Goal: Task Accomplishment & Management: Complete application form

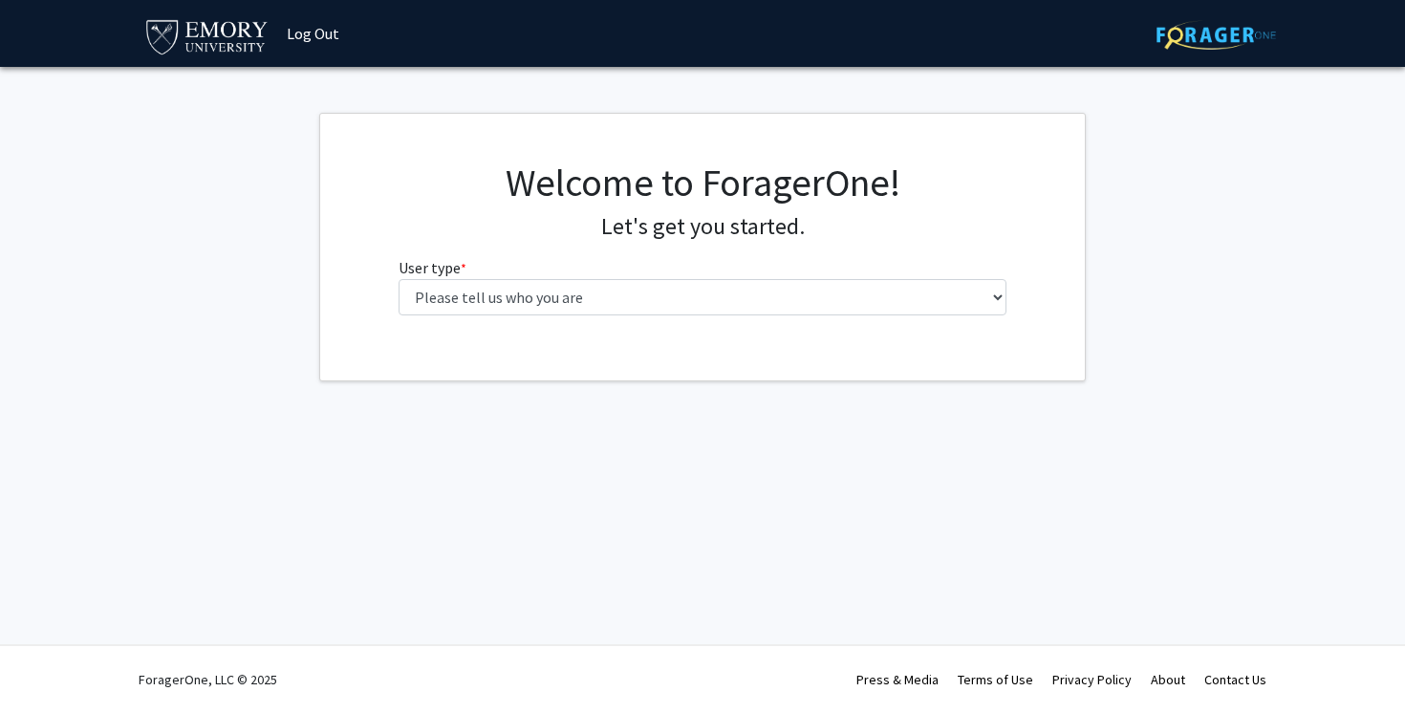
click at [612, 283] on select "Please tell us who you are Undergraduate Student Master's Student Doctoral Cand…" at bounding box center [702, 297] width 609 height 36
select select "1: undergrad"
click at [398, 279] on select "Please tell us who you are Undergraduate Student Master's Student Doctoral Cand…" at bounding box center [702, 297] width 609 height 36
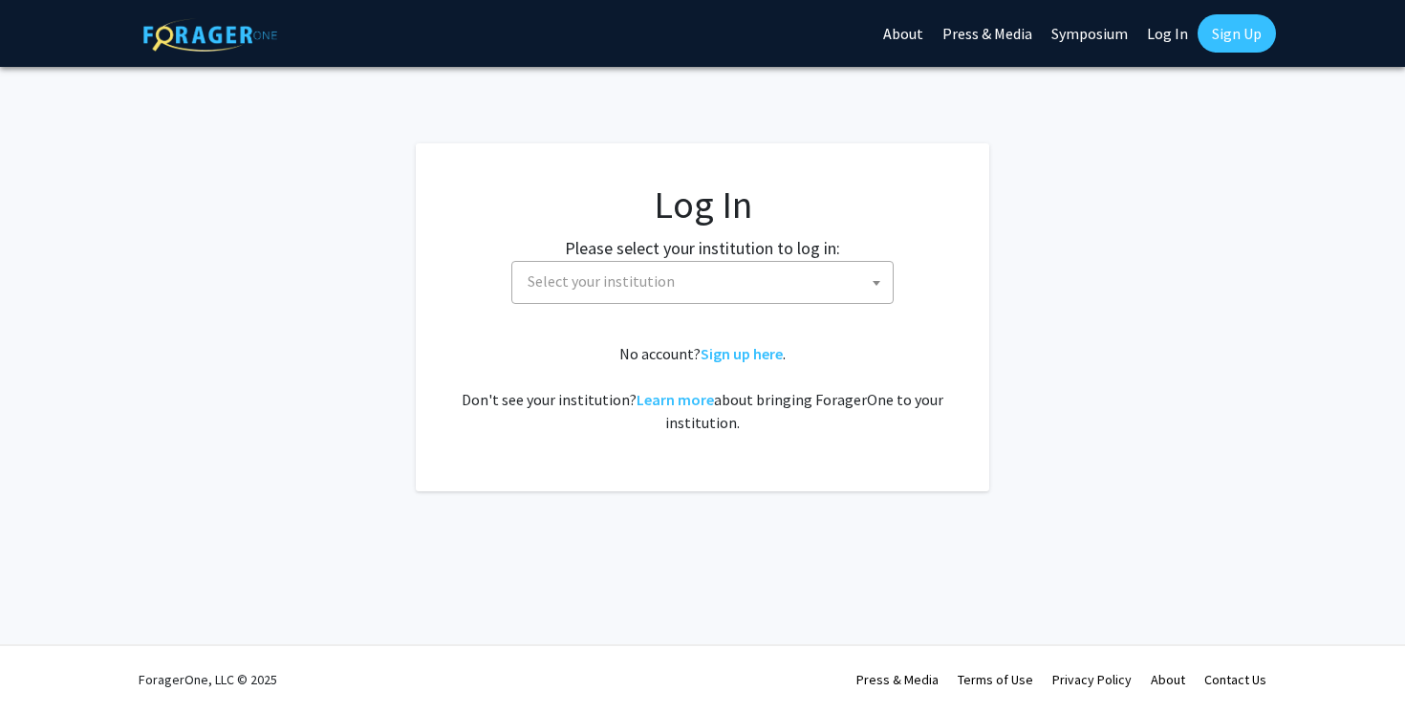
select select
click at [551, 374] on div "No account? Sign up here . Don't see your institution? Learn more about bringin…" at bounding box center [702, 388] width 497 height 92
click at [637, 280] on span "Select your institution" at bounding box center [600, 280] width 147 height 19
type input "EMory"
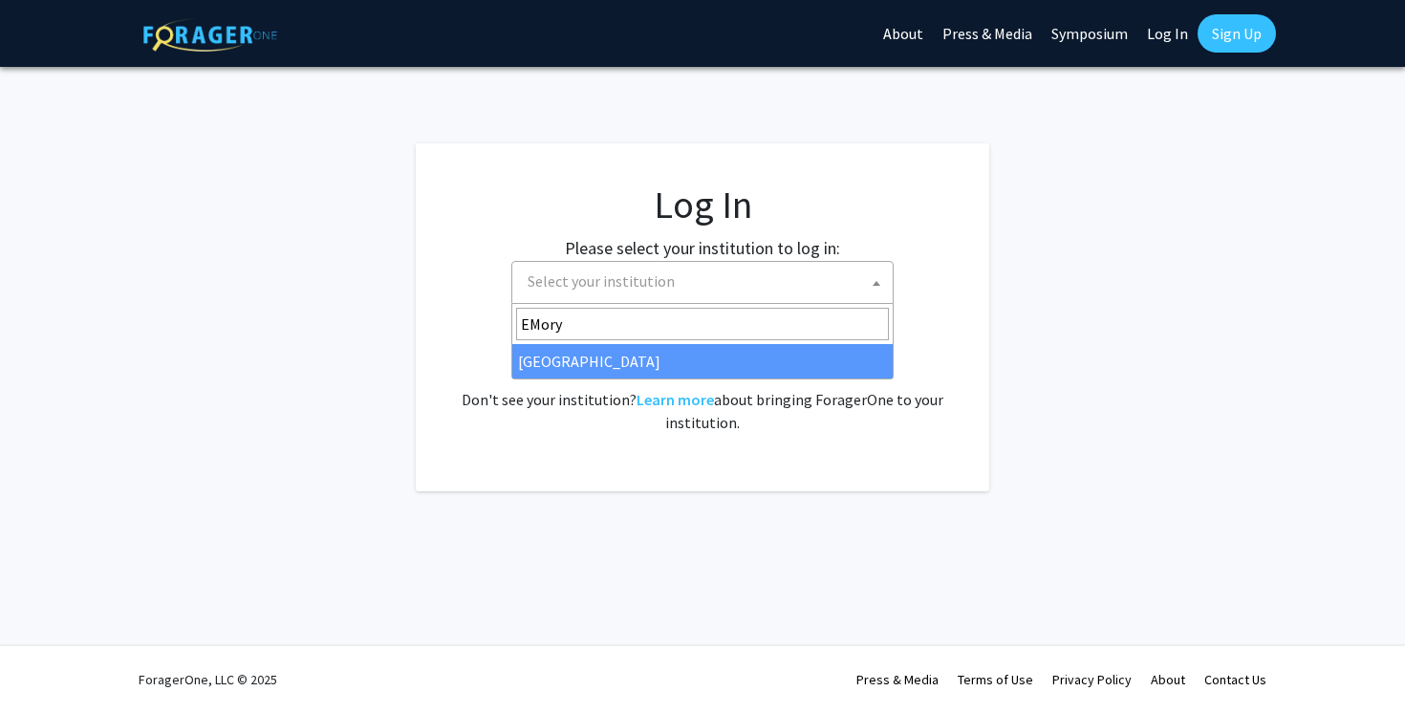
click at [633, 311] on input "EMory" at bounding box center [702, 324] width 373 height 32
select select "12"
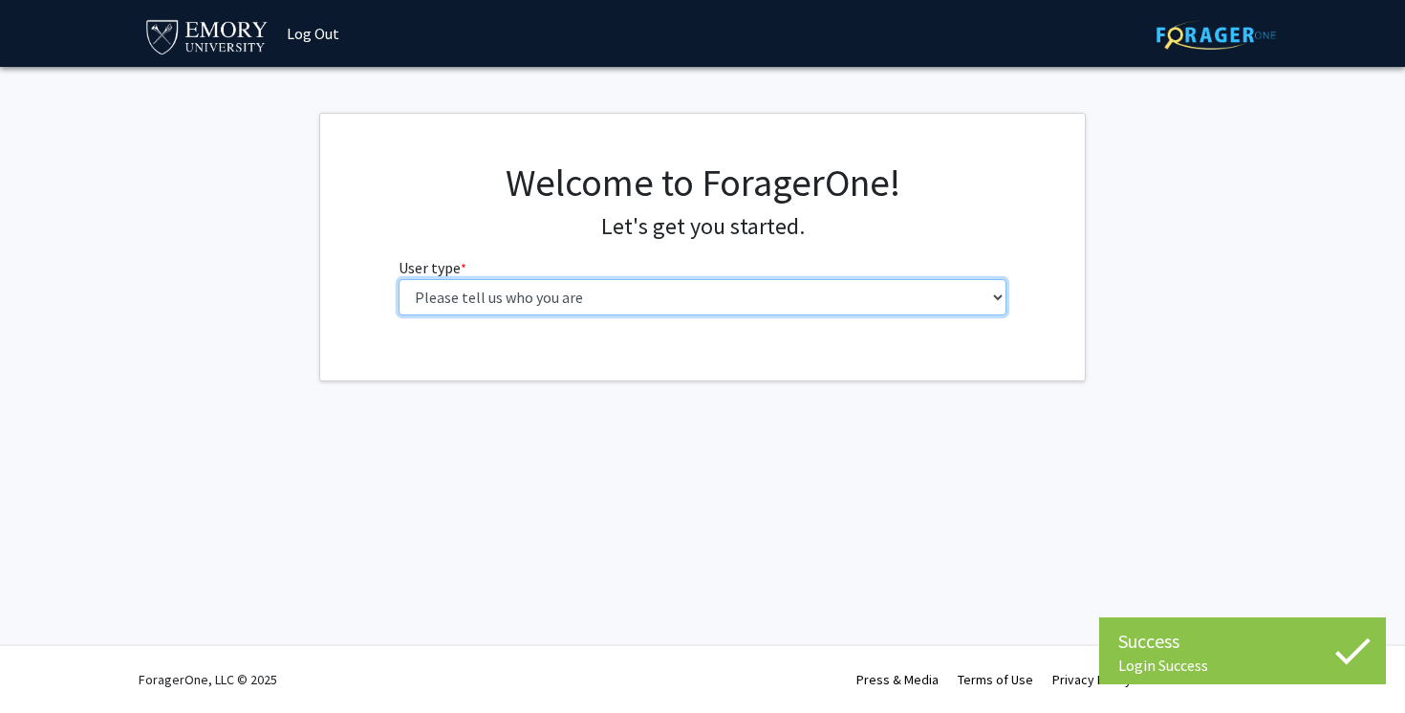
click at [579, 307] on select "Please tell us who you are Undergraduate Student Master's Student Doctoral Cand…" at bounding box center [702, 297] width 609 height 36
select select "1: undergrad"
click at [398, 279] on select "Please tell us who you are Undergraduate Student Master's Student Doctoral Cand…" at bounding box center [702, 297] width 609 height 36
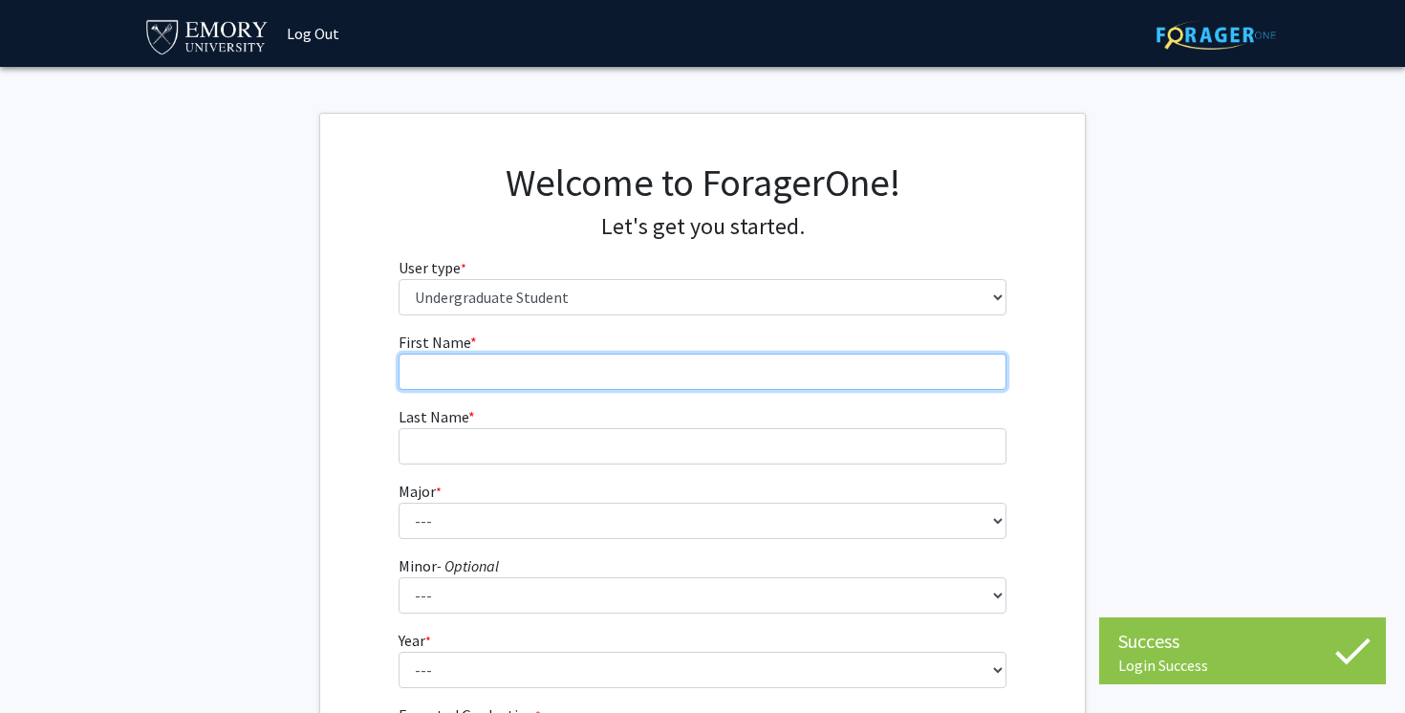
click at [536, 375] on input "First Name * required" at bounding box center [702, 372] width 609 height 36
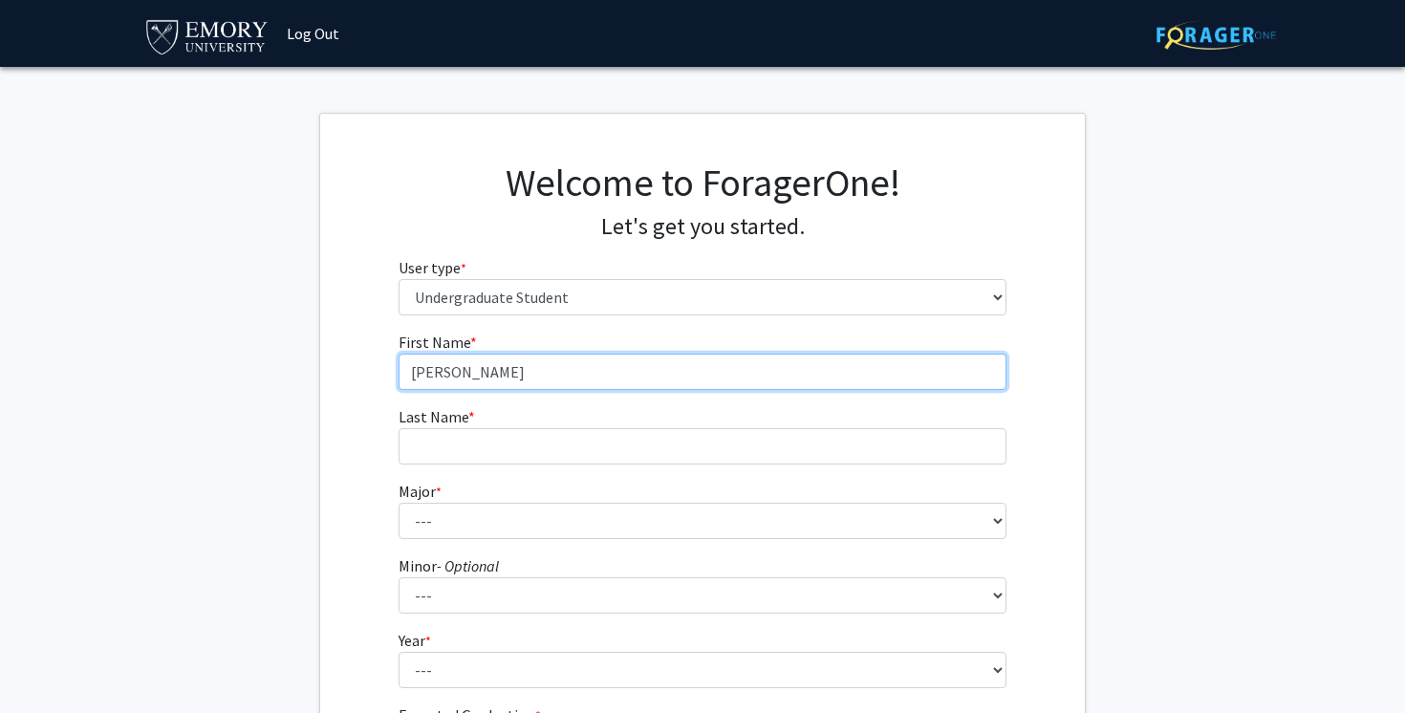
type input "Stephanie"
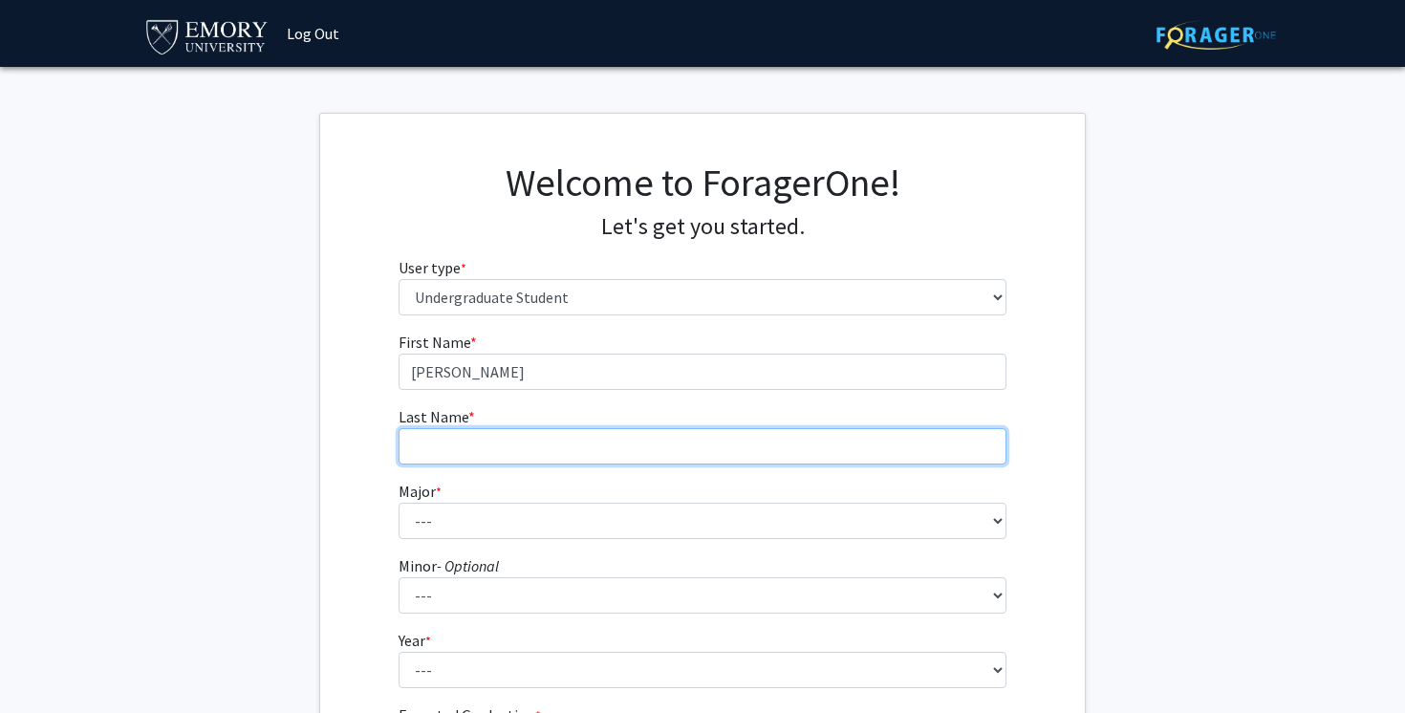
click at [497, 449] on input "Last Name * required" at bounding box center [702, 446] width 609 height 36
type input "Wang"
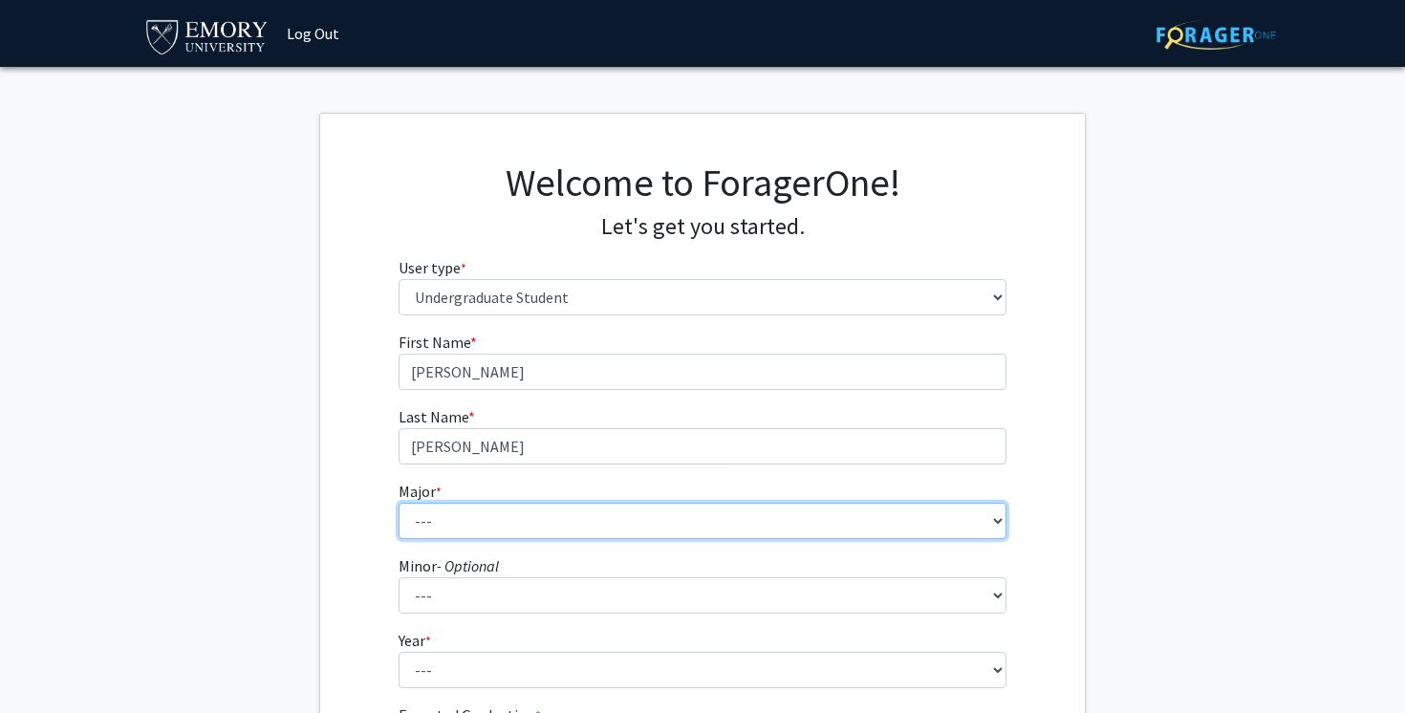
click at [456, 517] on select "--- Accounting African American Studies African Studies American Studies Analyt…" at bounding box center [702, 521] width 609 height 36
select select "75: 1035"
click at [398, 503] on select "--- Accounting African American Studies African Studies American Studies Analyt…" at bounding box center [702, 521] width 609 height 36
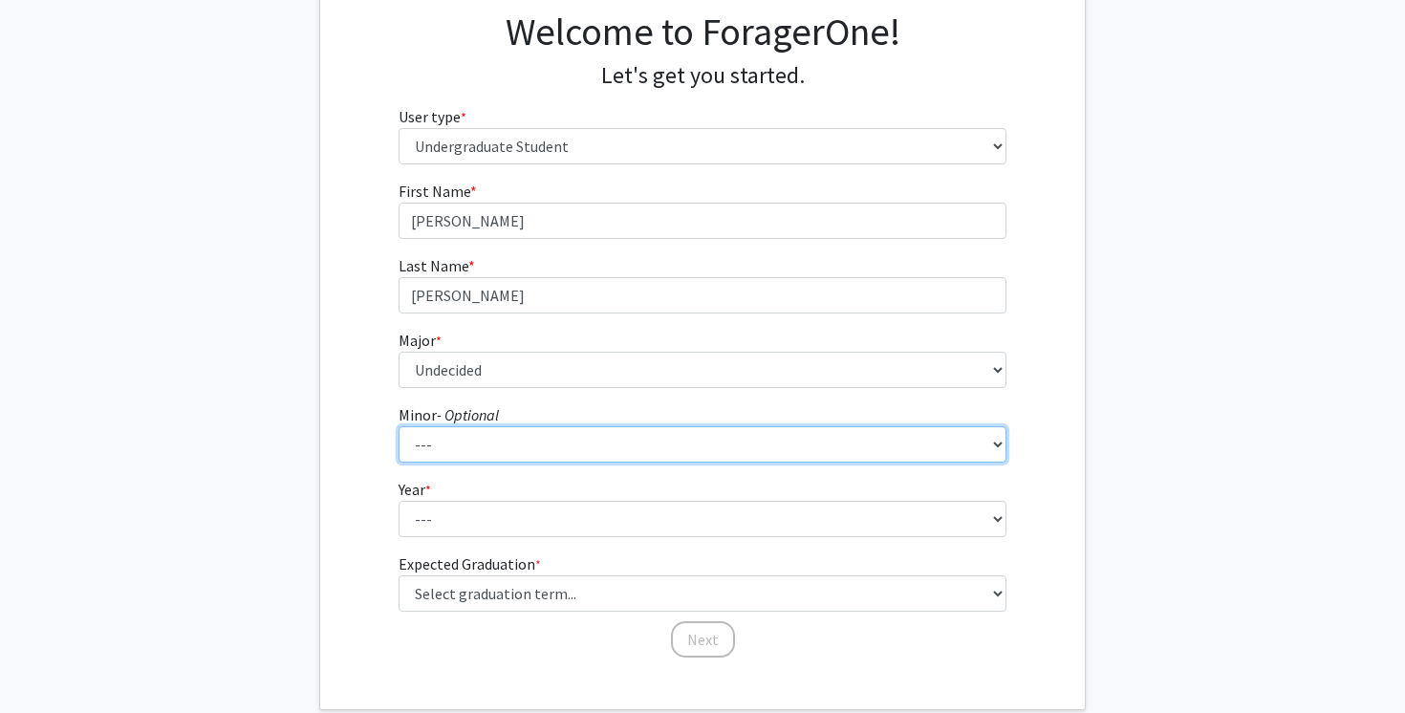
click at [534, 435] on select "--- African American Studies African Studies American Studies Ancient Mediterra…" at bounding box center [702, 444] width 609 height 36
select select "59: 786"
click at [398, 426] on select "--- African American Studies African Studies American Studies Ancient Mediterra…" at bounding box center [702, 444] width 609 height 36
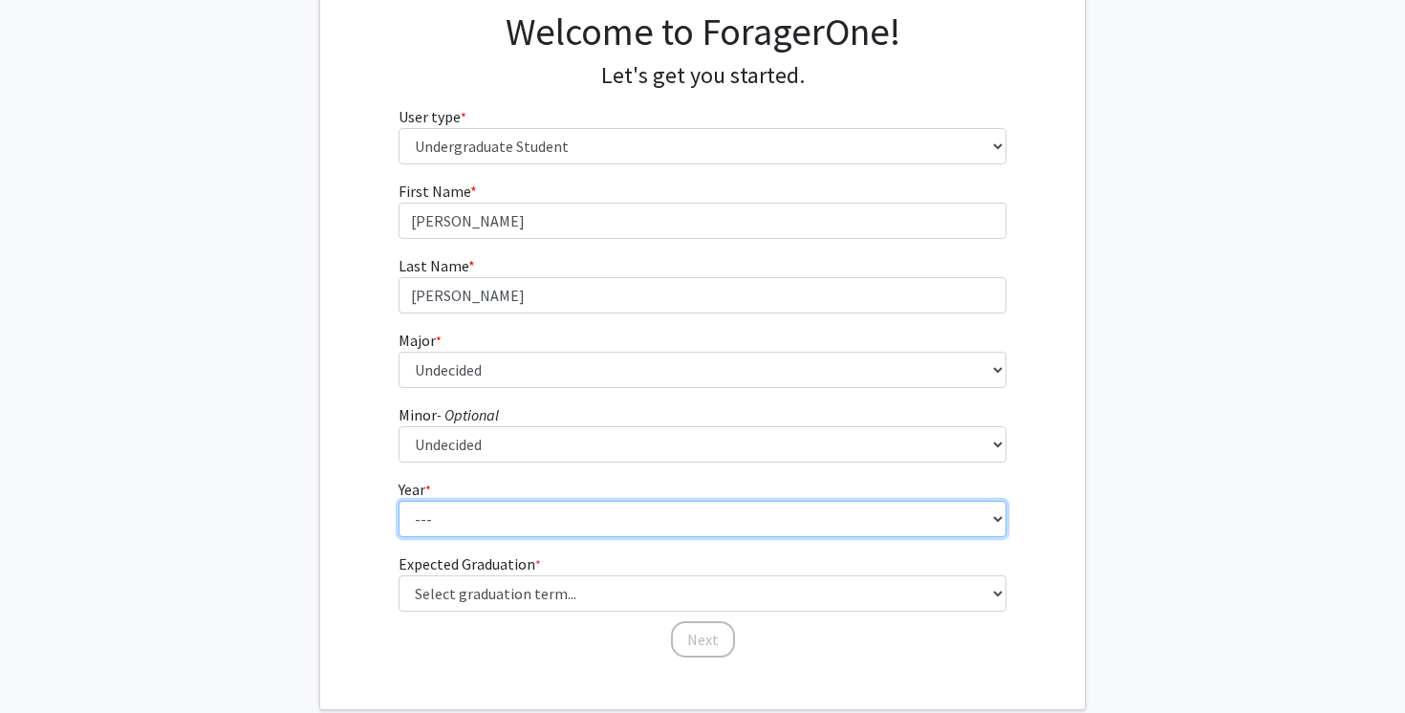
click at [559, 502] on select "--- First-year Sophomore Junior Senior Postbaccalaureate Certificate" at bounding box center [702, 519] width 609 height 36
select select "1: first-year"
click at [398, 501] on select "--- First-year Sophomore Junior Senior Postbaccalaureate Certificate" at bounding box center [702, 519] width 609 height 36
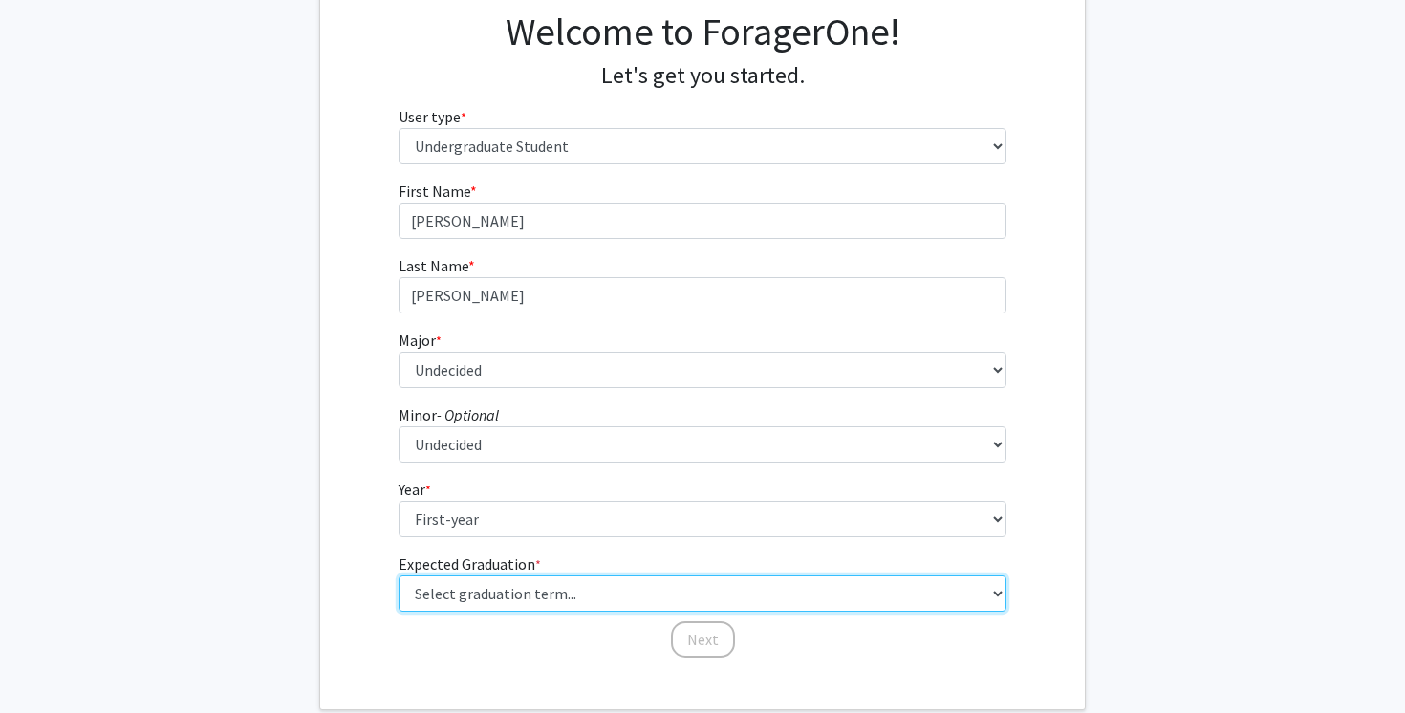
click at [546, 585] on select "Select graduation term... Spring 2025 Summer 2025 Fall 2025 Winter 2025 Spring …" at bounding box center [702, 593] width 609 height 36
select select "17: spring_2029"
click at [398, 575] on select "Select graduation term... Spring 2025 Summer 2025 Fall 2025 Winter 2025 Spring …" at bounding box center [702, 593] width 609 height 36
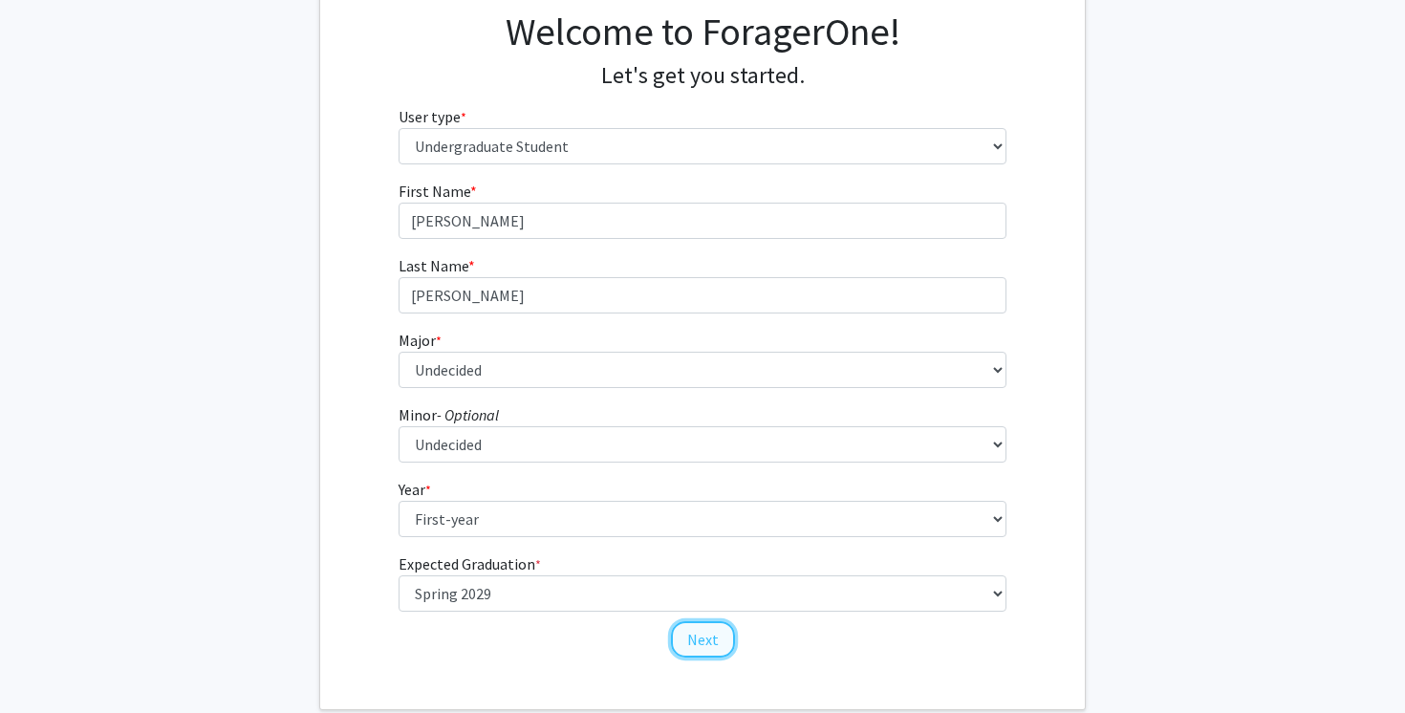
click at [692, 624] on button "Next" at bounding box center [703, 639] width 64 height 36
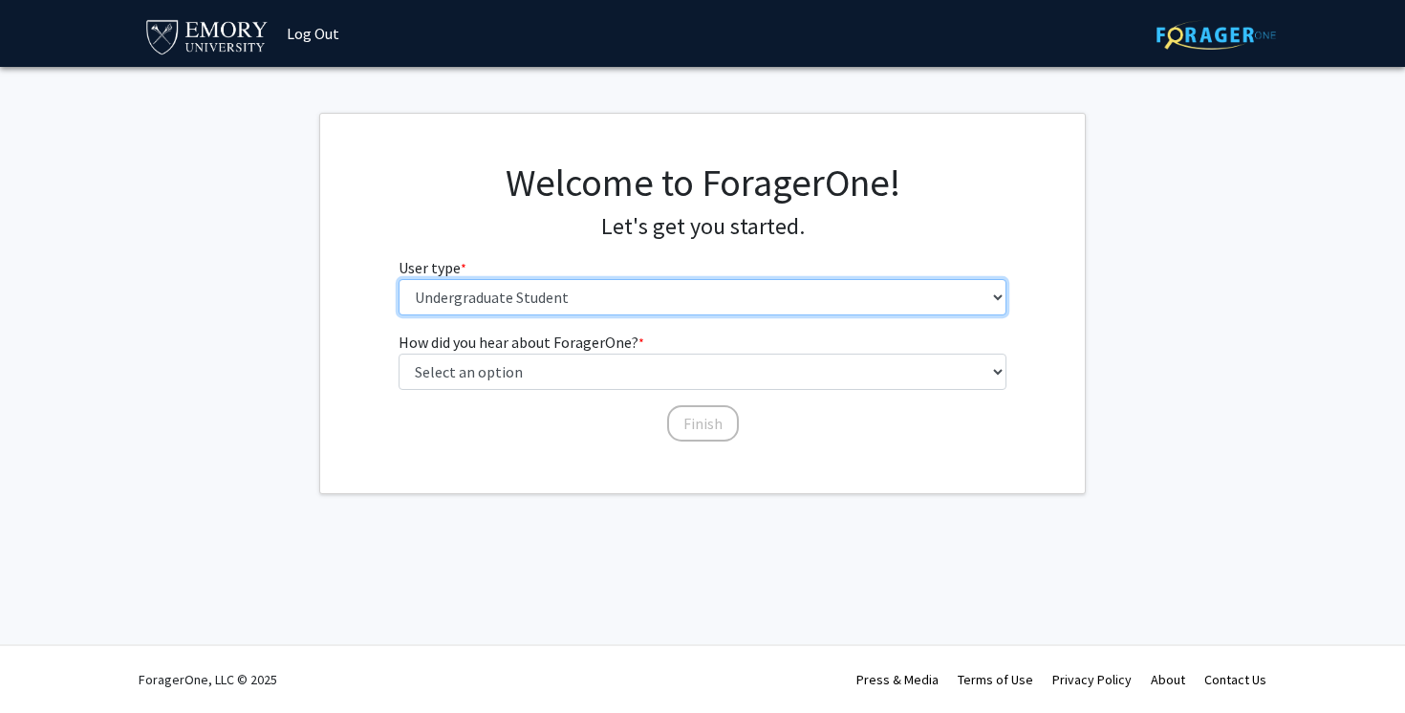
click at [593, 299] on select "Please tell us who you are Undergraduate Student Master's Student Doctoral Cand…" at bounding box center [702, 297] width 609 height 36
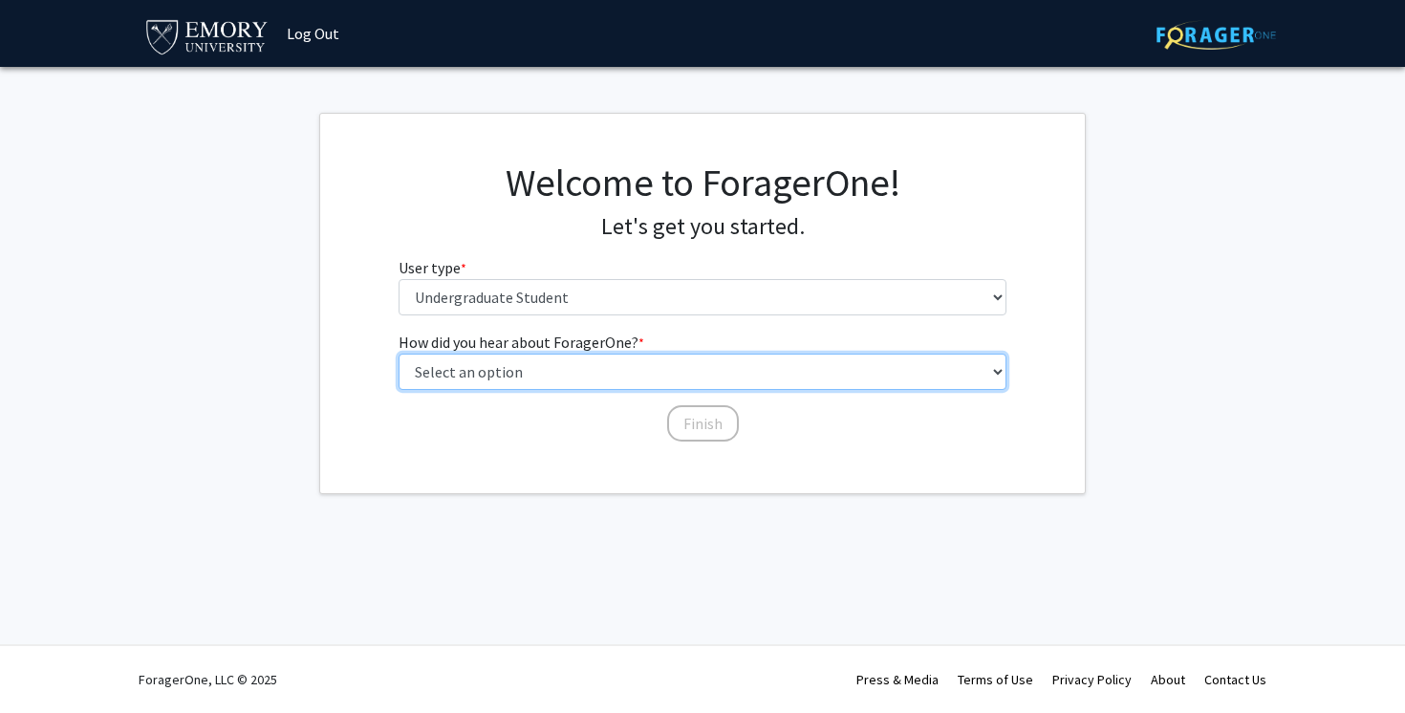
click at [506, 363] on select "Select an option Peer/student recommendation Faculty/staff recommendation Unive…" at bounding box center [702, 372] width 609 height 36
click at [398, 354] on select "Select an option Peer/student recommendation Faculty/staff recommendation Unive…" at bounding box center [702, 372] width 609 height 36
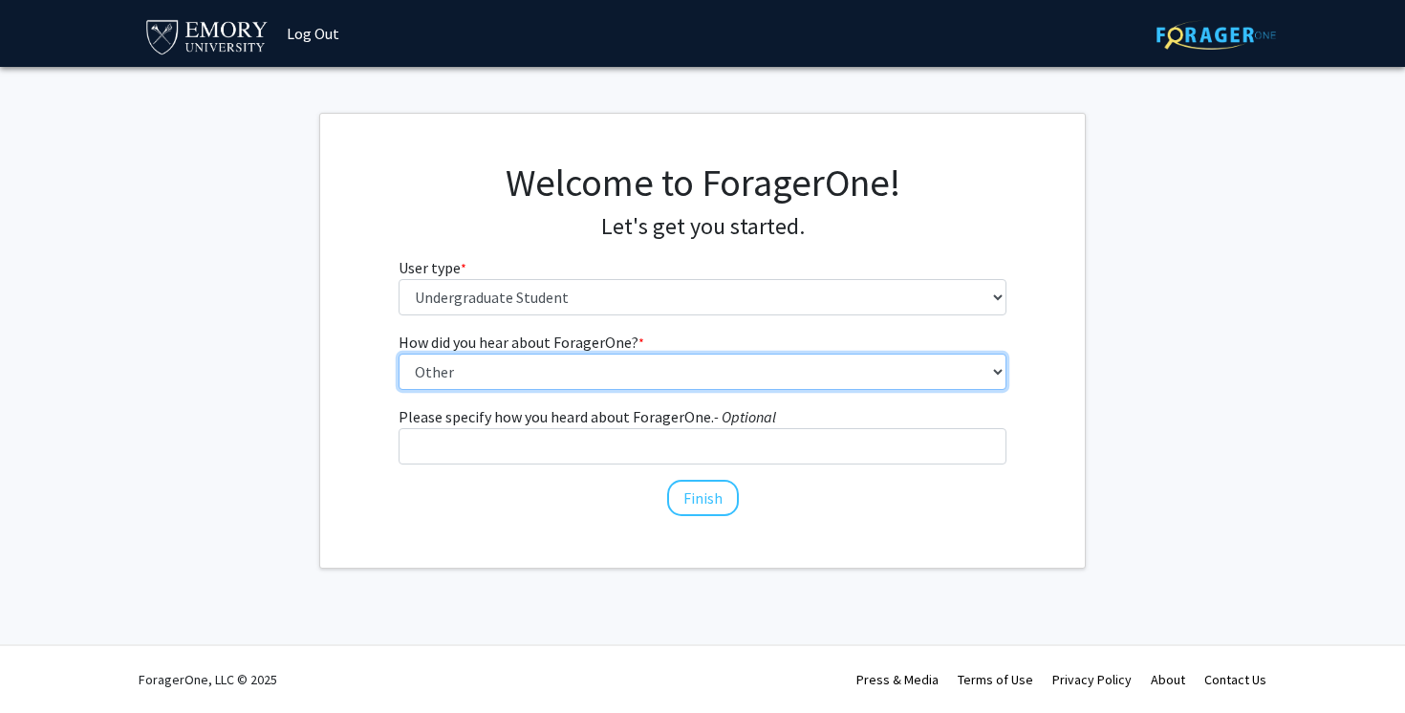
click at [593, 373] on select "Select an option Peer/student recommendation Faculty/staff recommendation Unive…" at bounding box center [702, 372] width 609 height 36
select select "2: faculty_recommendation"
click at [398, 354] on select "Select an option Peer/student recommendation Faculty/staff recommendation Unive…" at bounding box center [702, 372] width 609 height 36
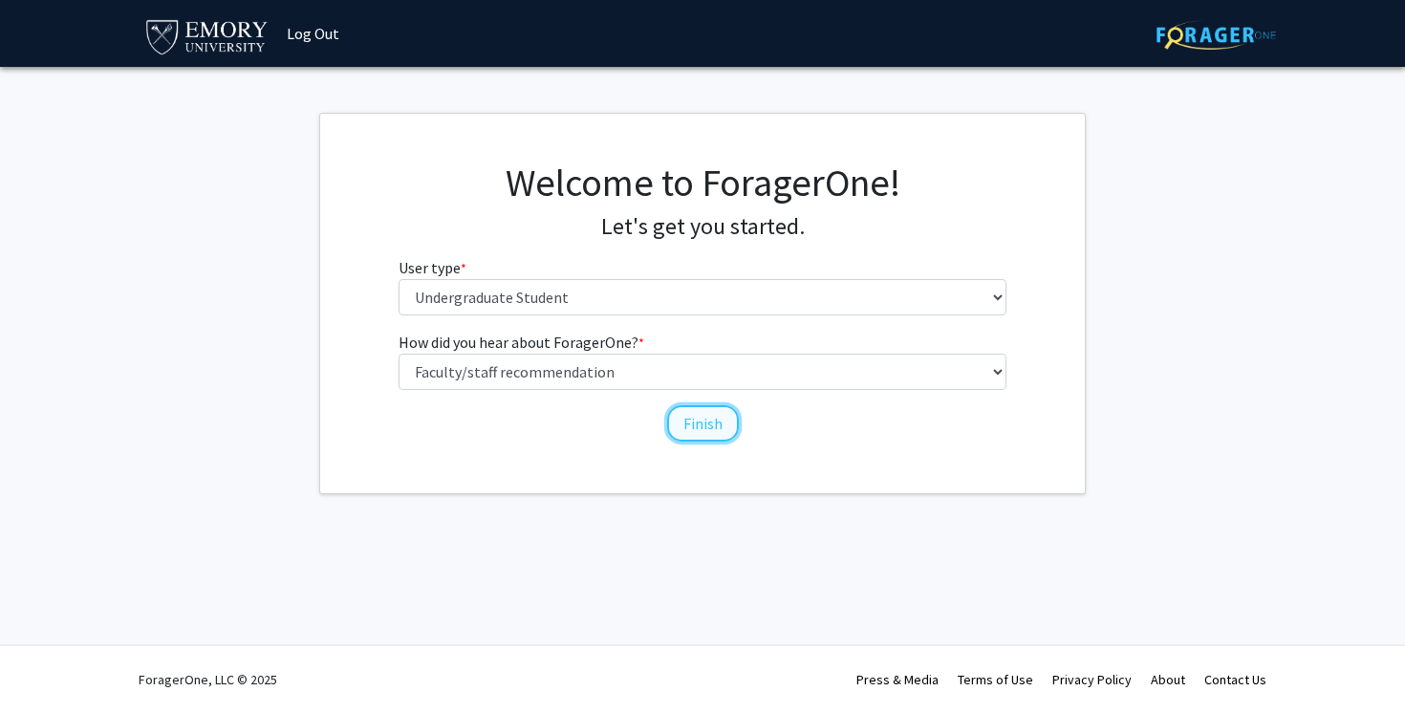
click at [709, 424] on button "Finish" at bounding box center [703, 423] width 72 height 36
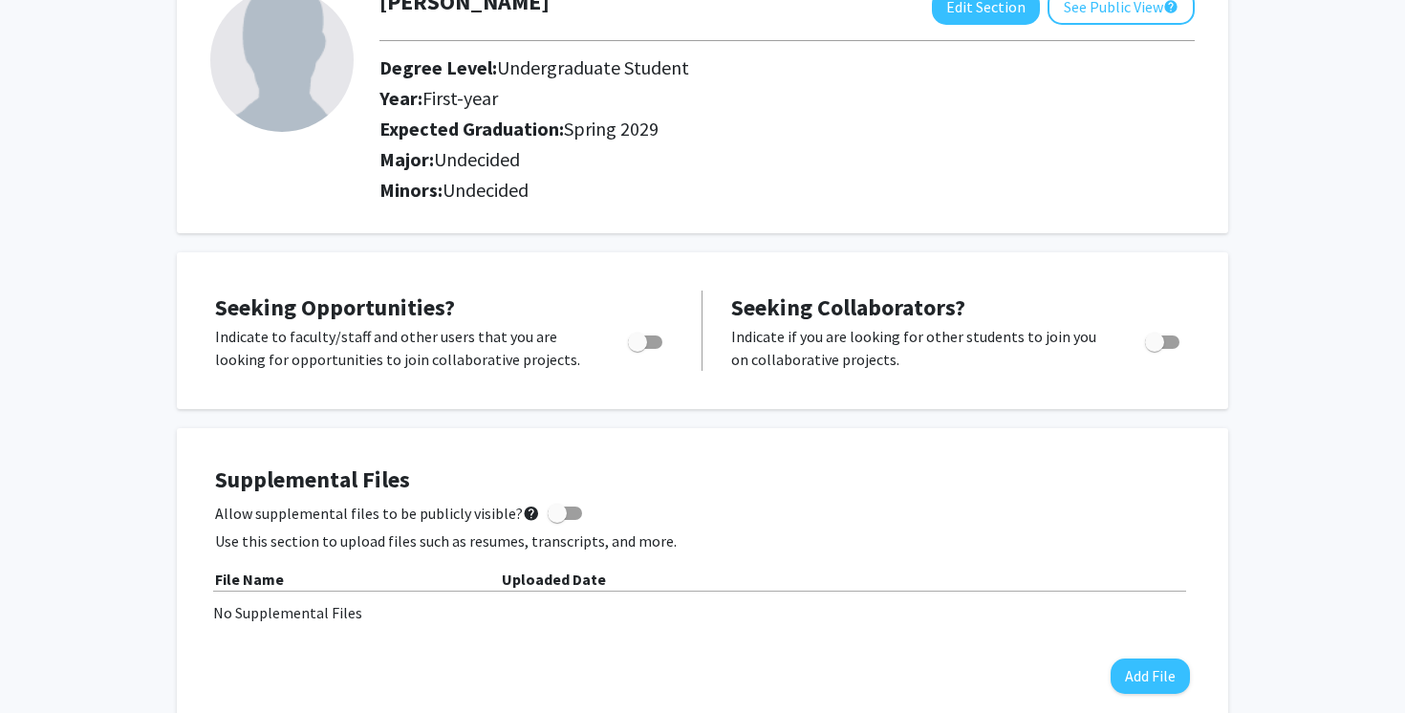
scroll to position [146, 0]
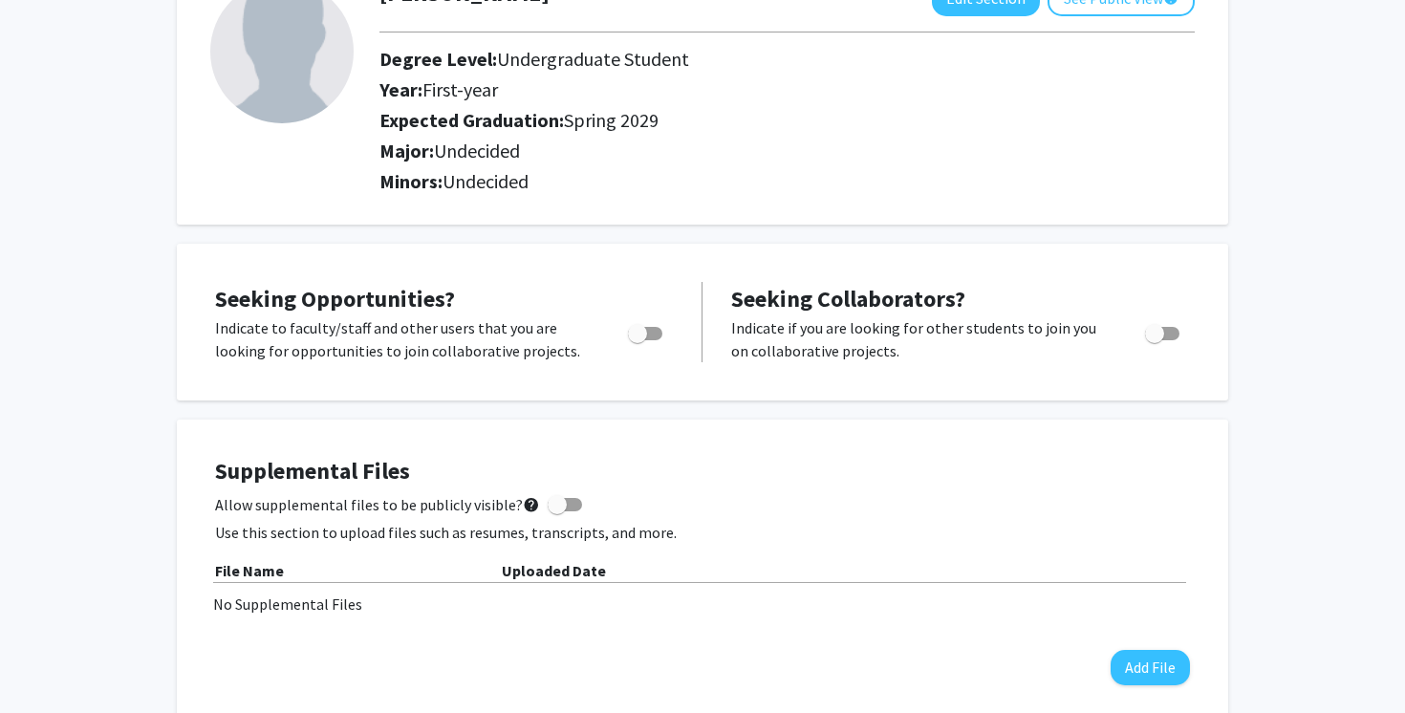
click at [648, 340] on label "Toggle" at bounding box center [641, 333] width 42 height 23
click at [637, 340] on input "Are you actively seeking opportunities?" at bounding box center [636, 340] width 1 height 1
checkbox input "true"
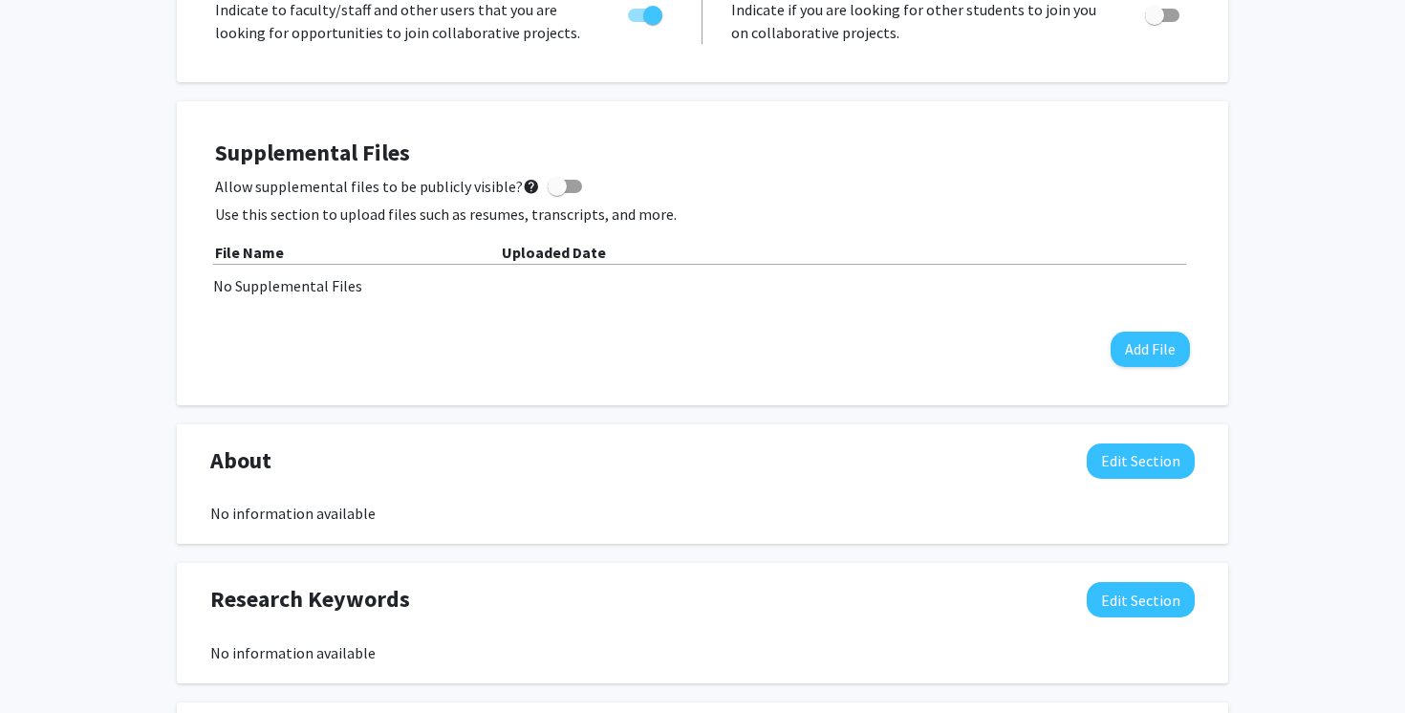
scroll to position [0, 0]
